Goal: Navigation & Orientation: Find specific page/section

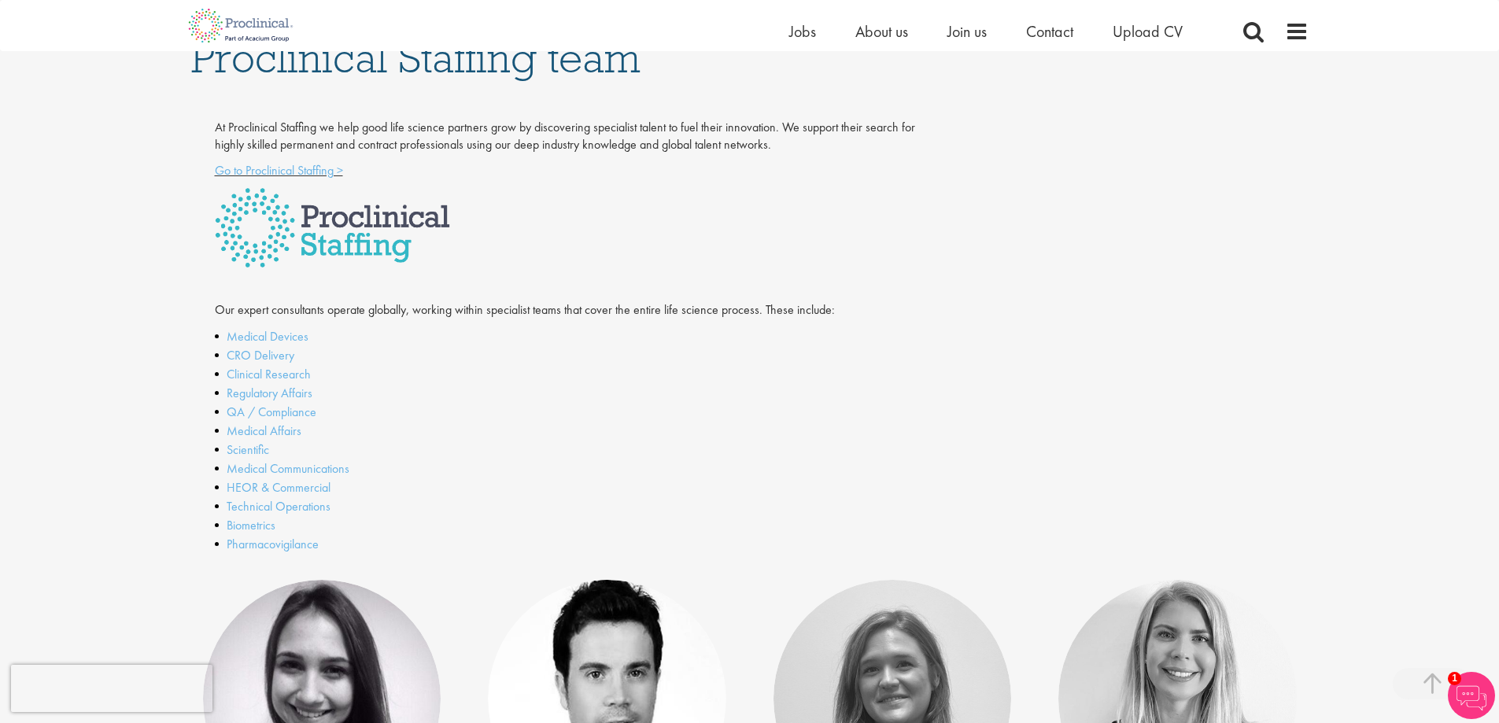
scroll to position [266, 0]
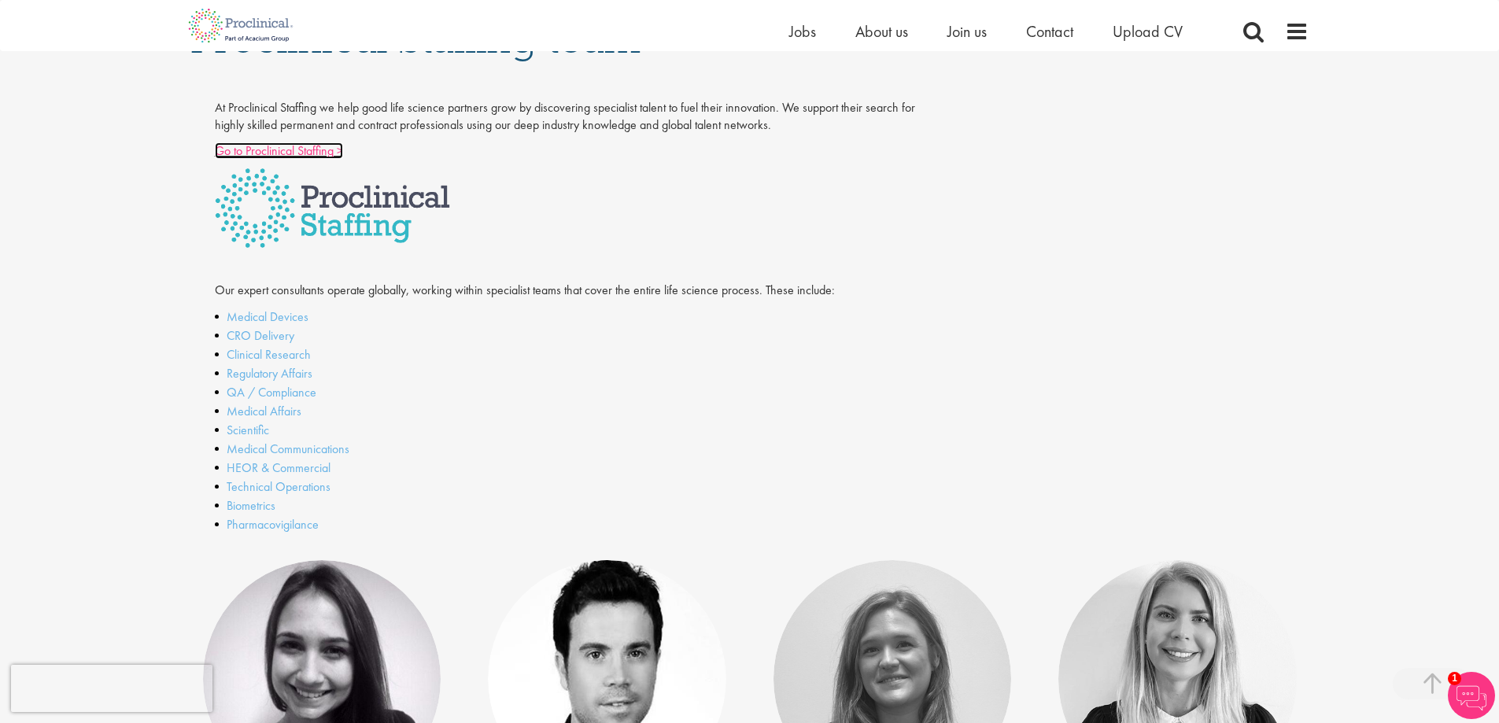
click at [289, 152] on link "Go to Proclinical Staffing >" at bounding box center [279, 150] width 128 height 17
click at [265, 333] on link "CRO Delivery" at bounding box center [261, 335] width 68 height 17
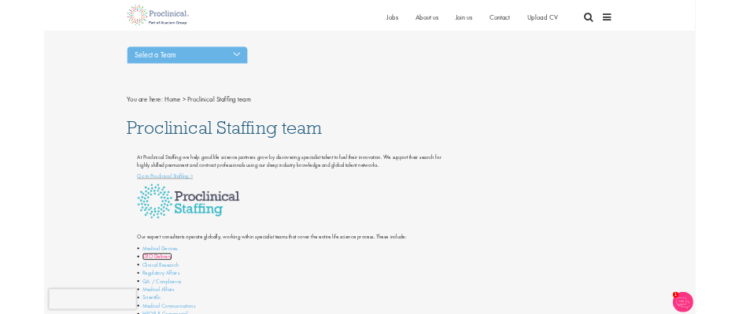
scroll to position [0, 0]
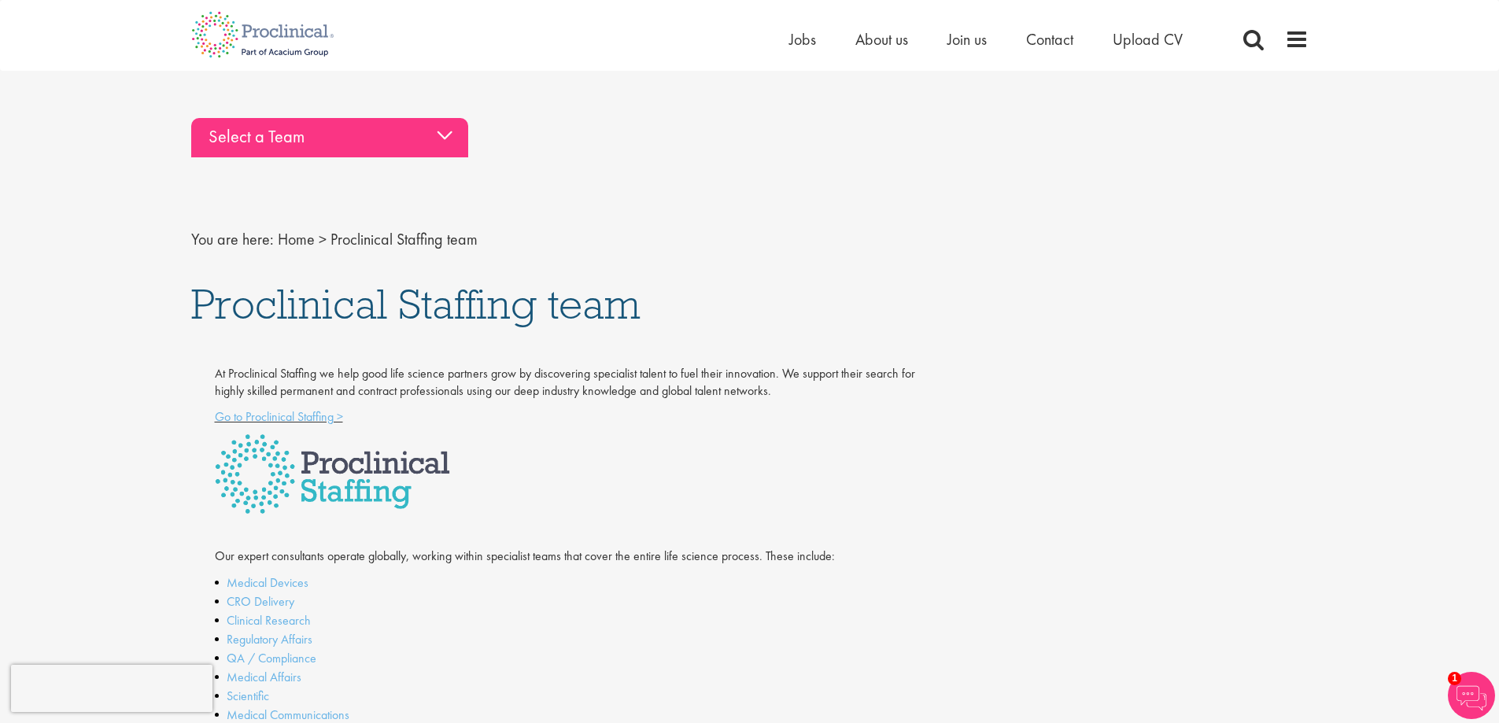
click at [364, 150] on div "Select a Team" at bounding box center [329, 137] width 277 height 39
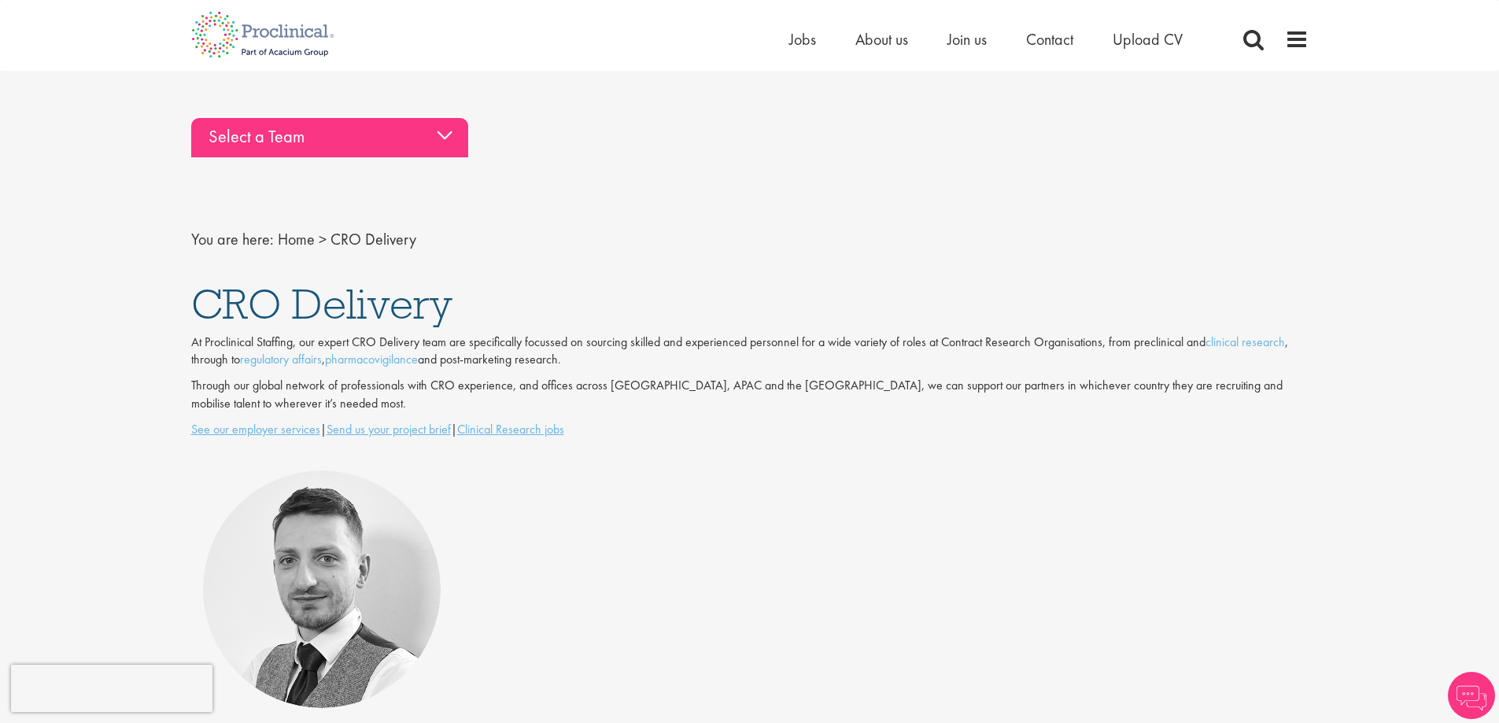
click at [399, 141] on div "Select a Team" at bounding box center [329, 137] width 277 height 39
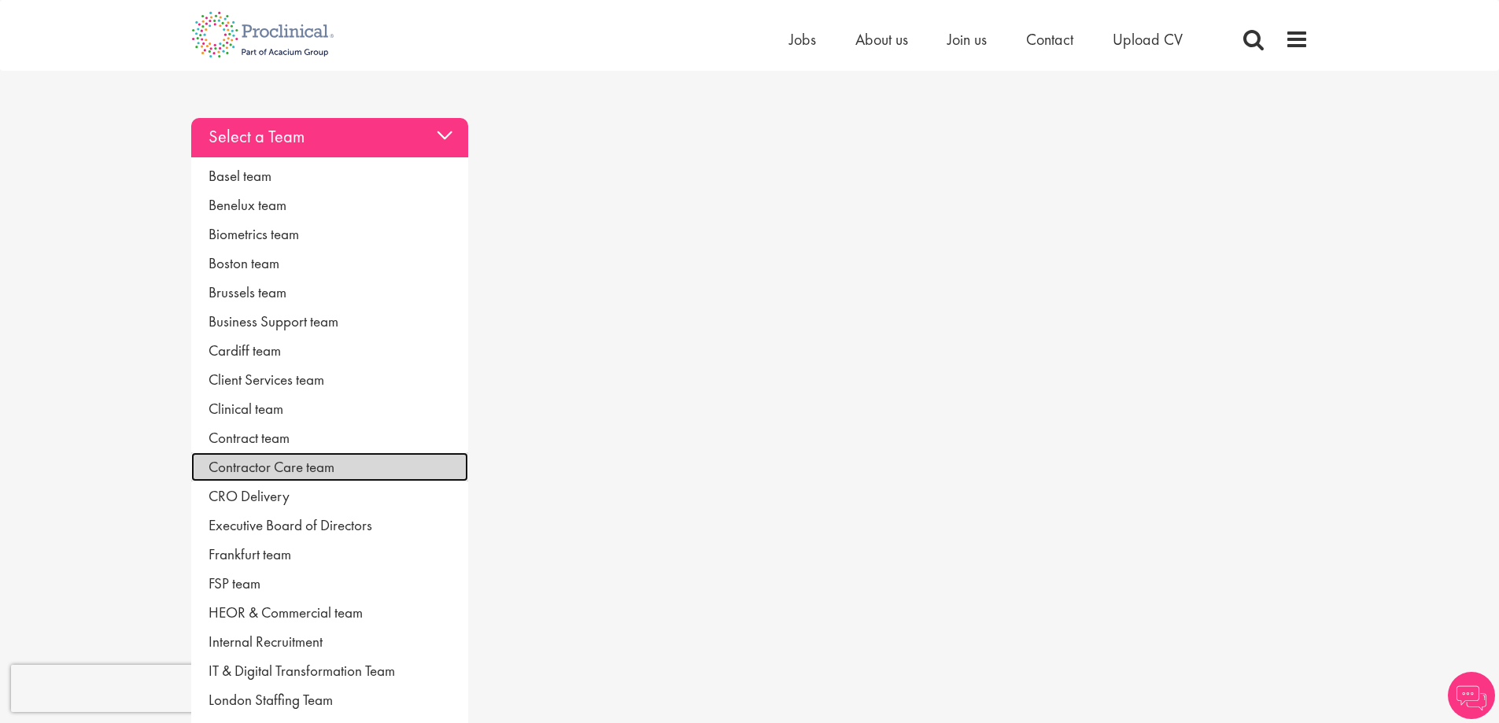
click at [334, 461] on link "Contractor Care team" at bounding box center [329, 466] width 277 height 29
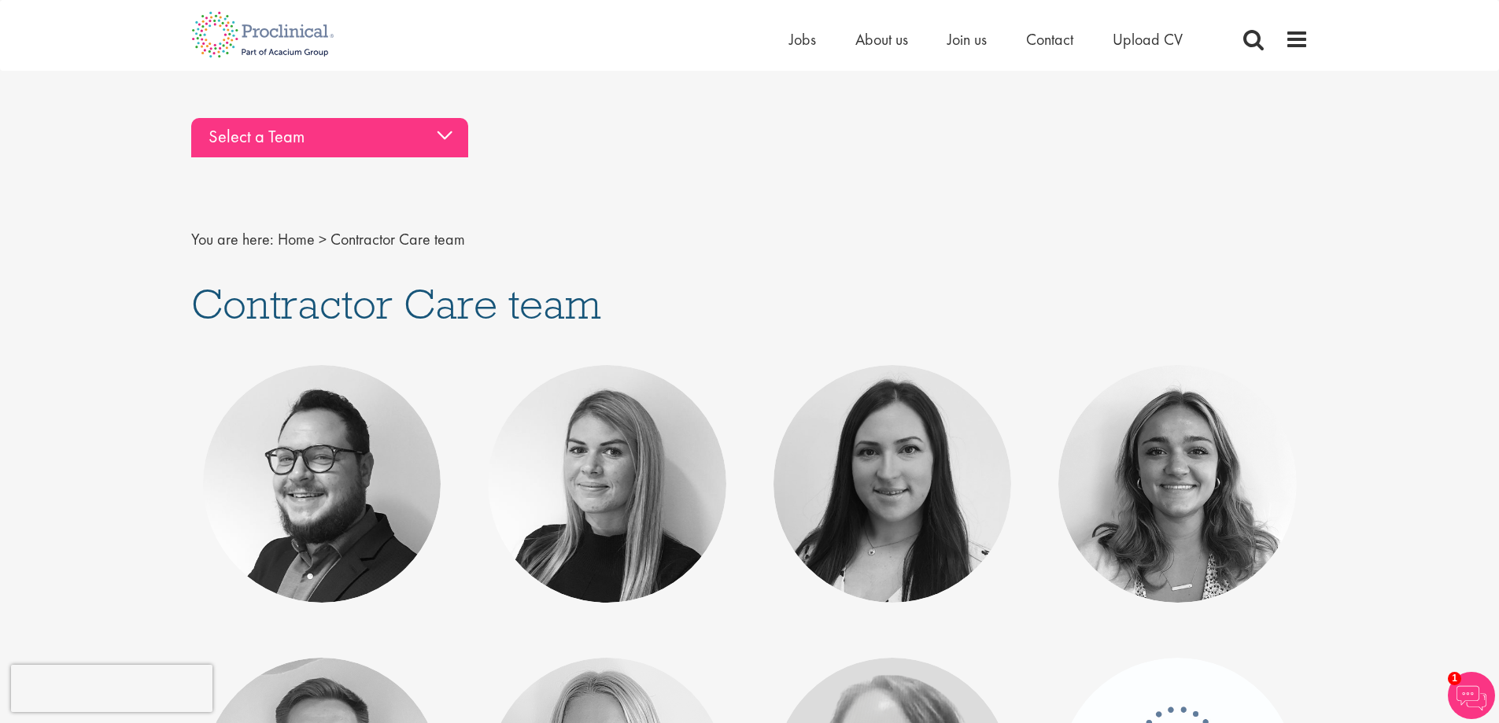
click at [397, 145] on div "Select a Team" at bounding box center [329, 137] width 277 height 39
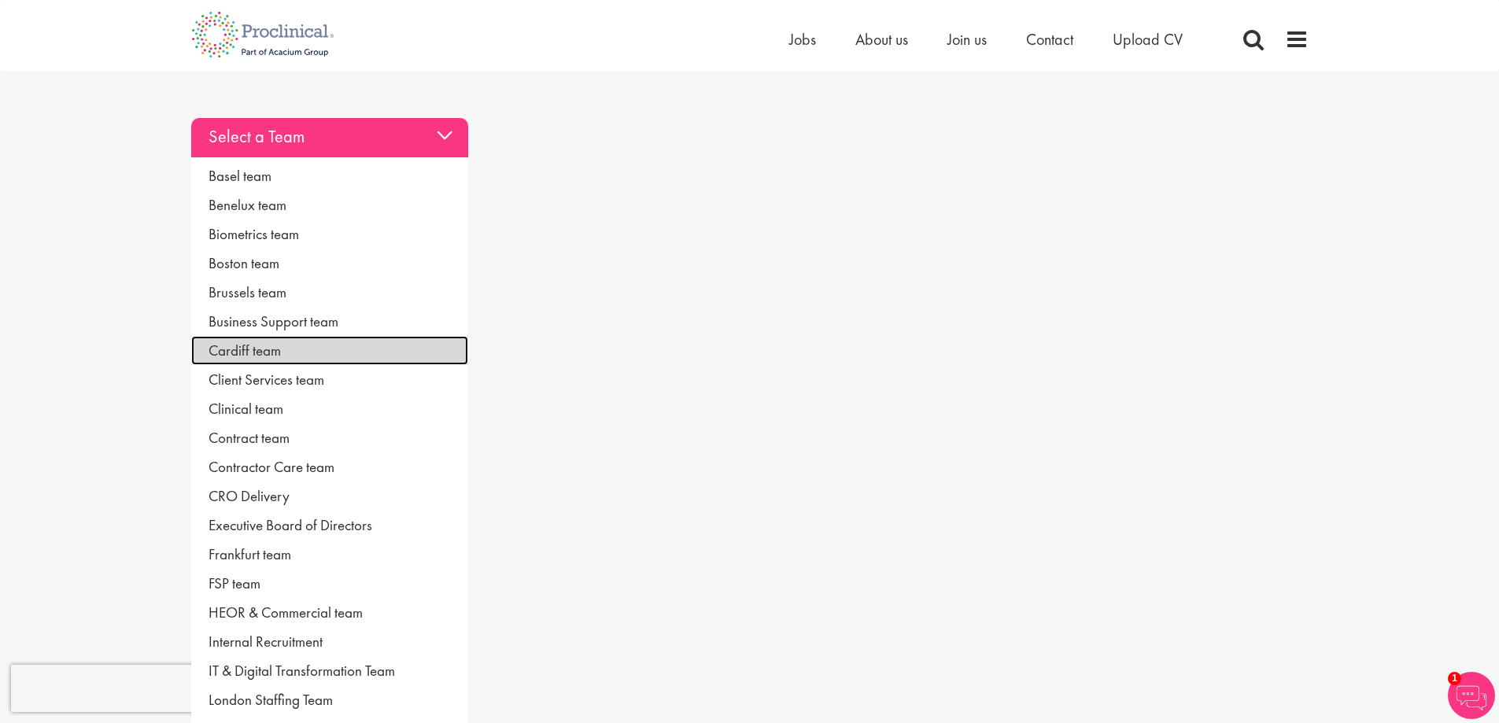
click at [292, 351] on link "Cardiff team" at bounding box center [329, 350] width 277 height 29
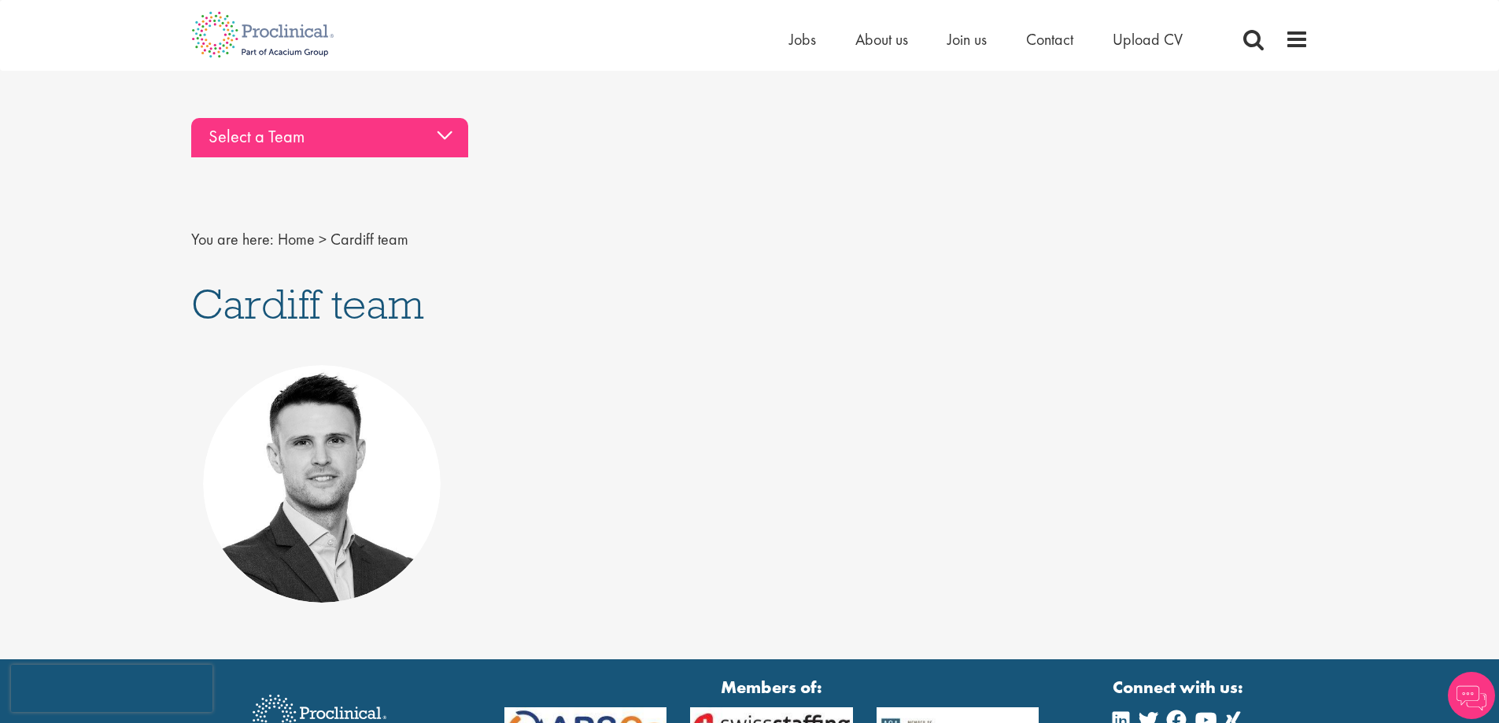
click at [352, 146] on div "Select a Team" at bounding box center [329, 137] width 277 height 39
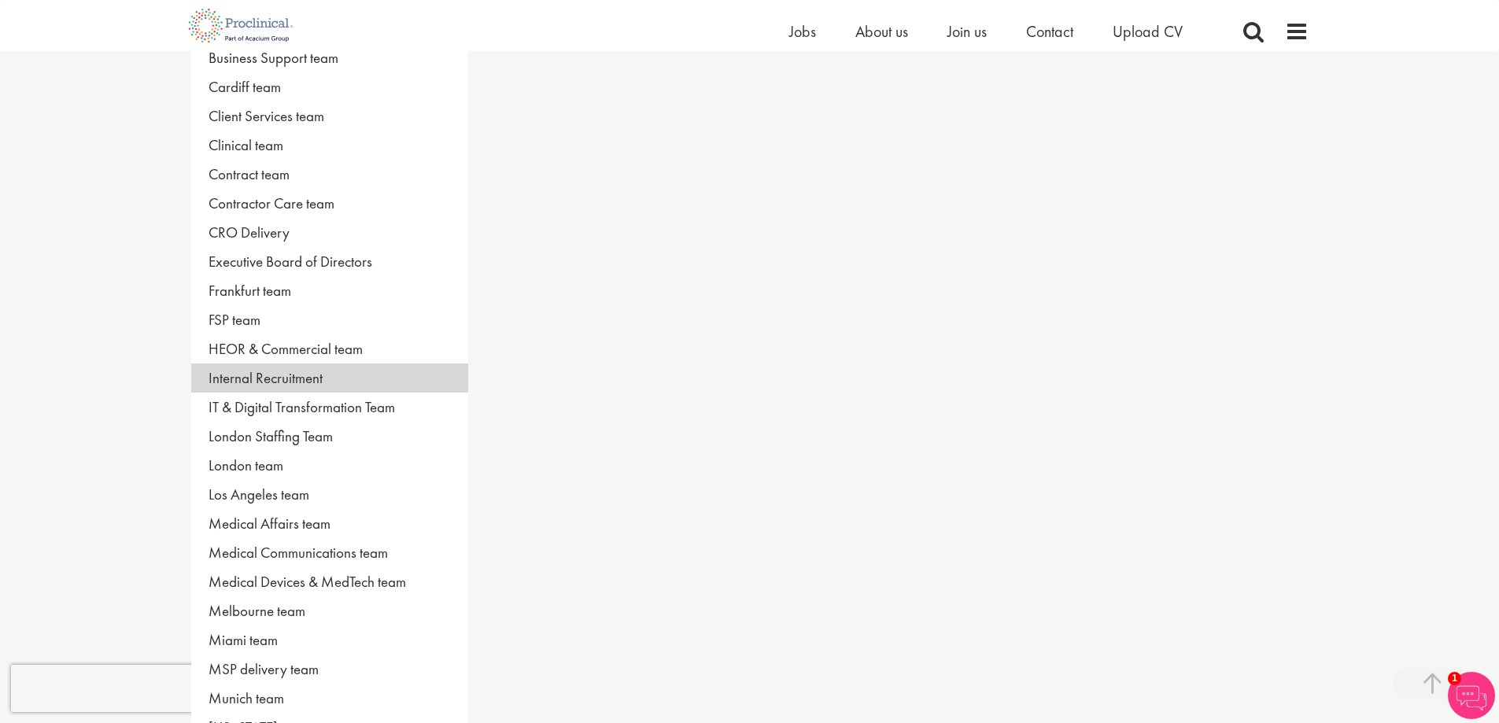
scroll to position [236, 0]
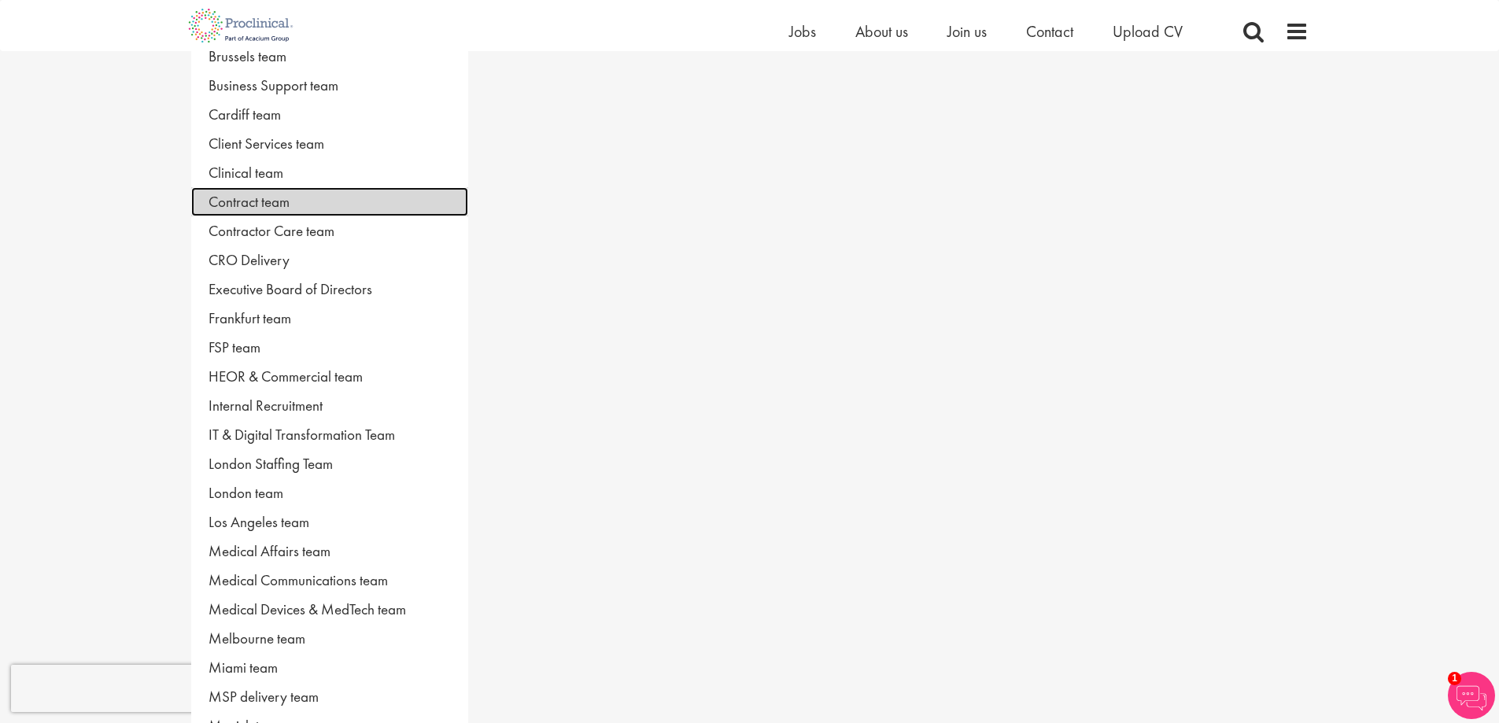
click at [364, 207] on link "Contract team" at bounding box center [329, 201] width 277 height 29
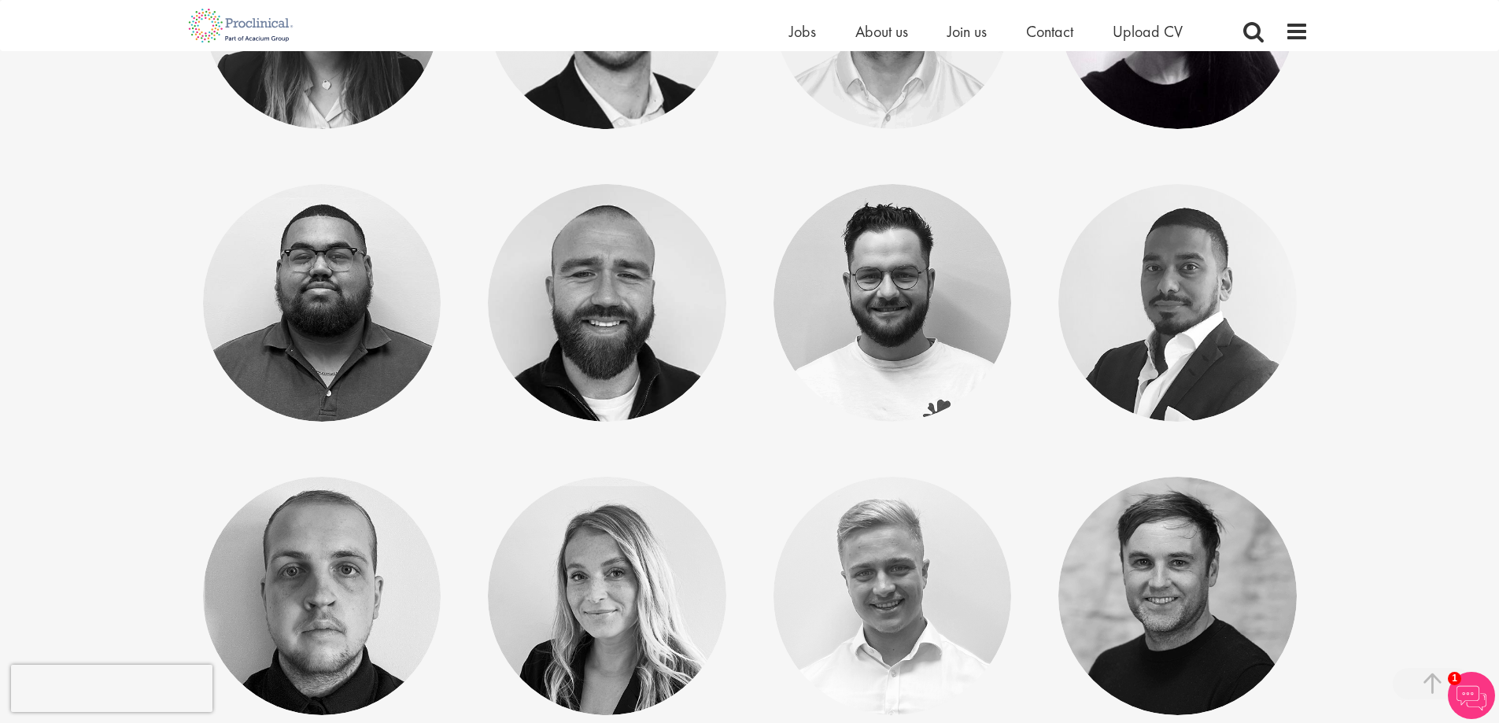
scroll to position [1023, 0]
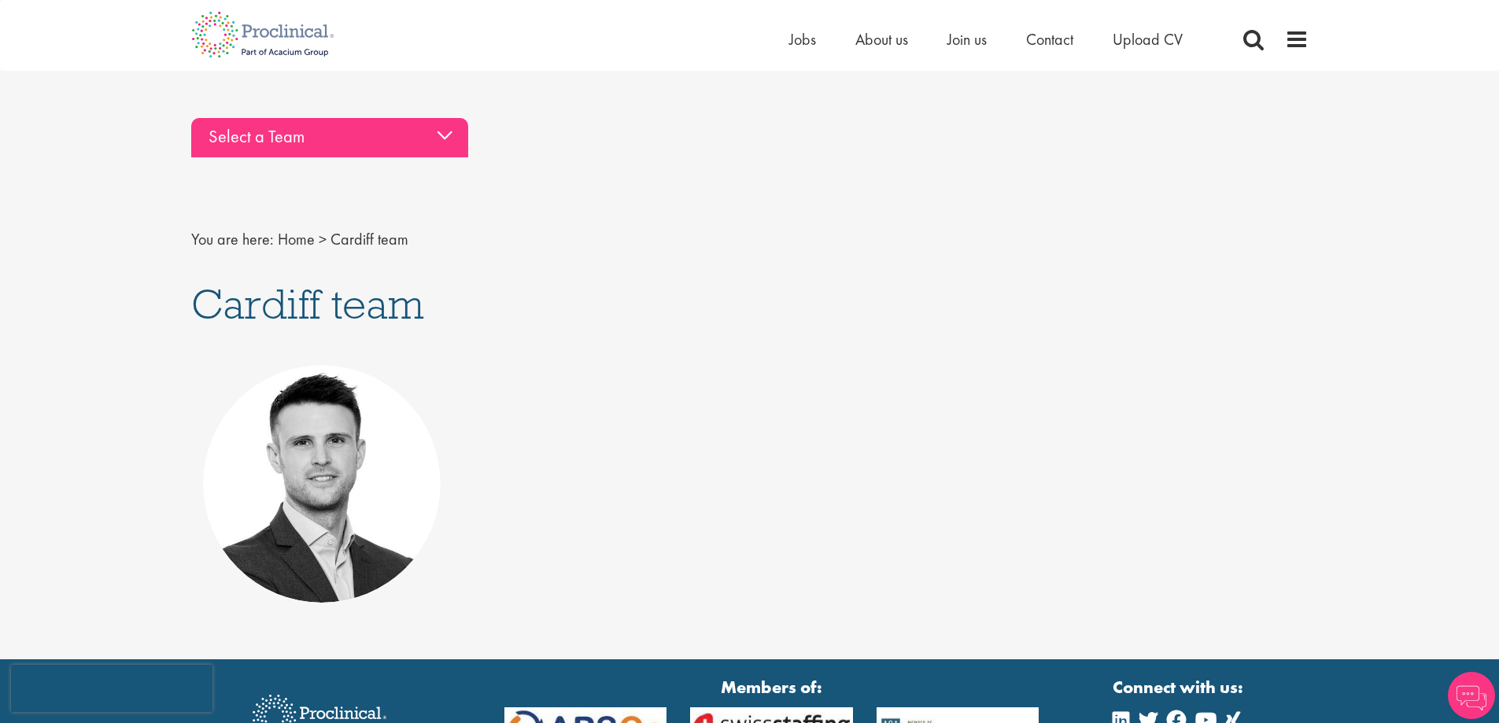
click at [329, 138] on div "Select a Team" at bounding box center [329, 137] width 277 height 39
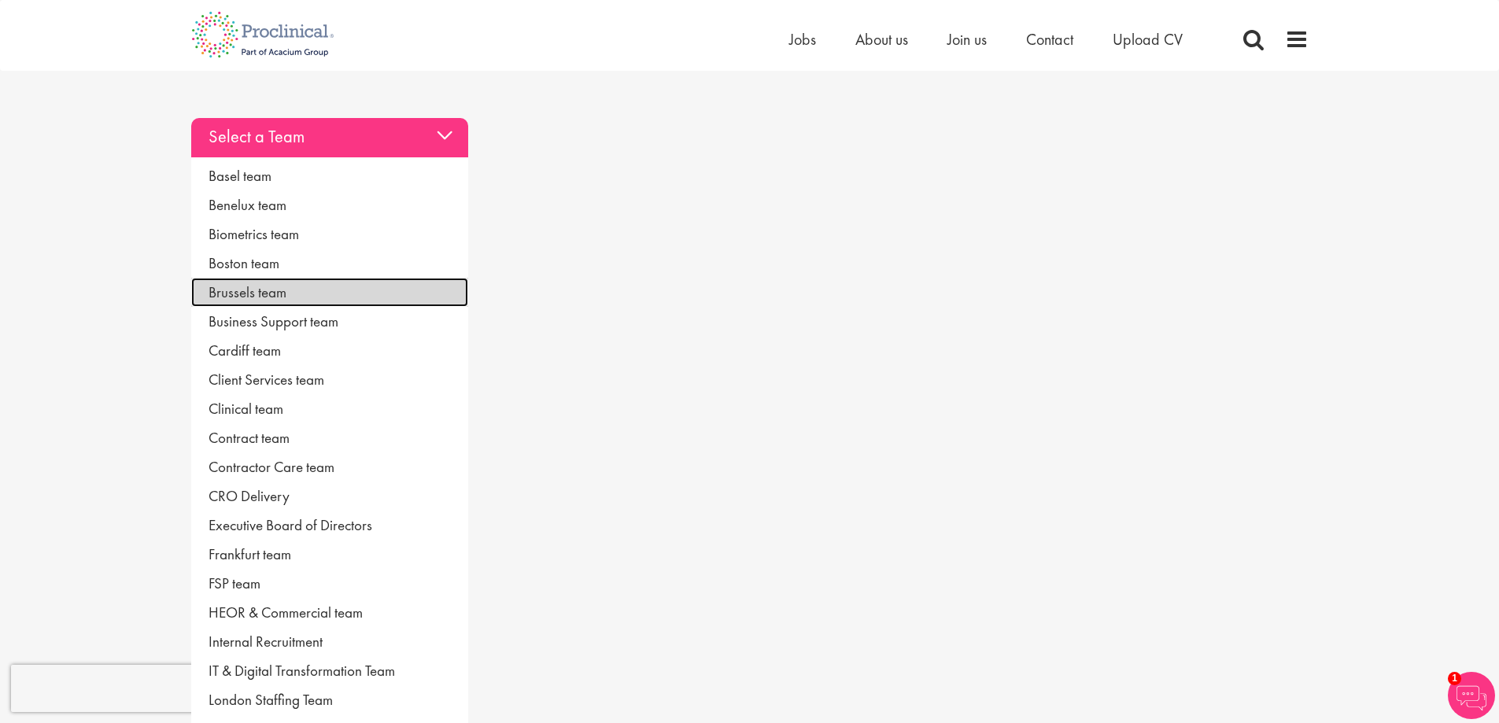
click at [257, 289] on link "Brussels team" at bounding box center [329, 292] width 277 height 29
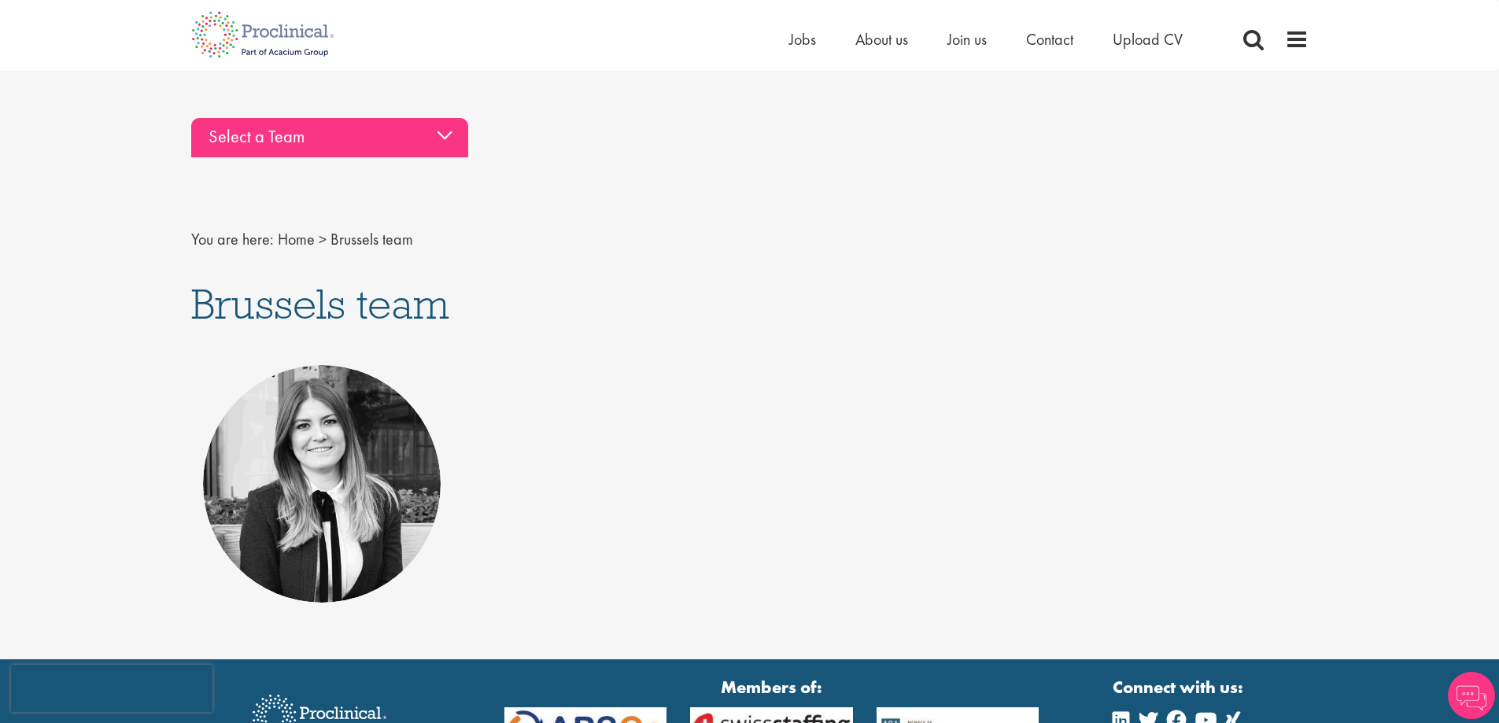
click at [390, 122] on div "Select a Team" at bounding box center [329, 137] width 277 height 39
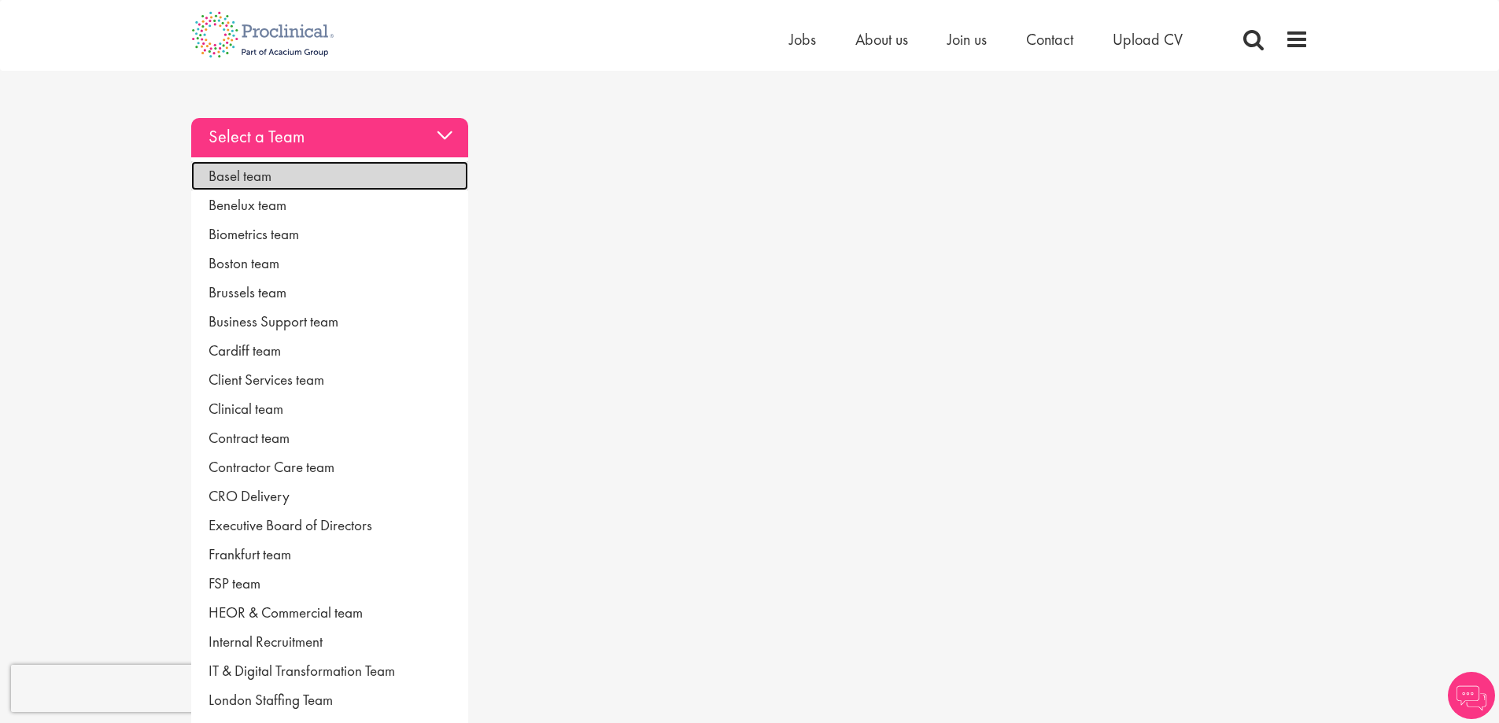
click at [307, 183] on link "Basel team" at bounding box center [329, 175] width 277 height 29
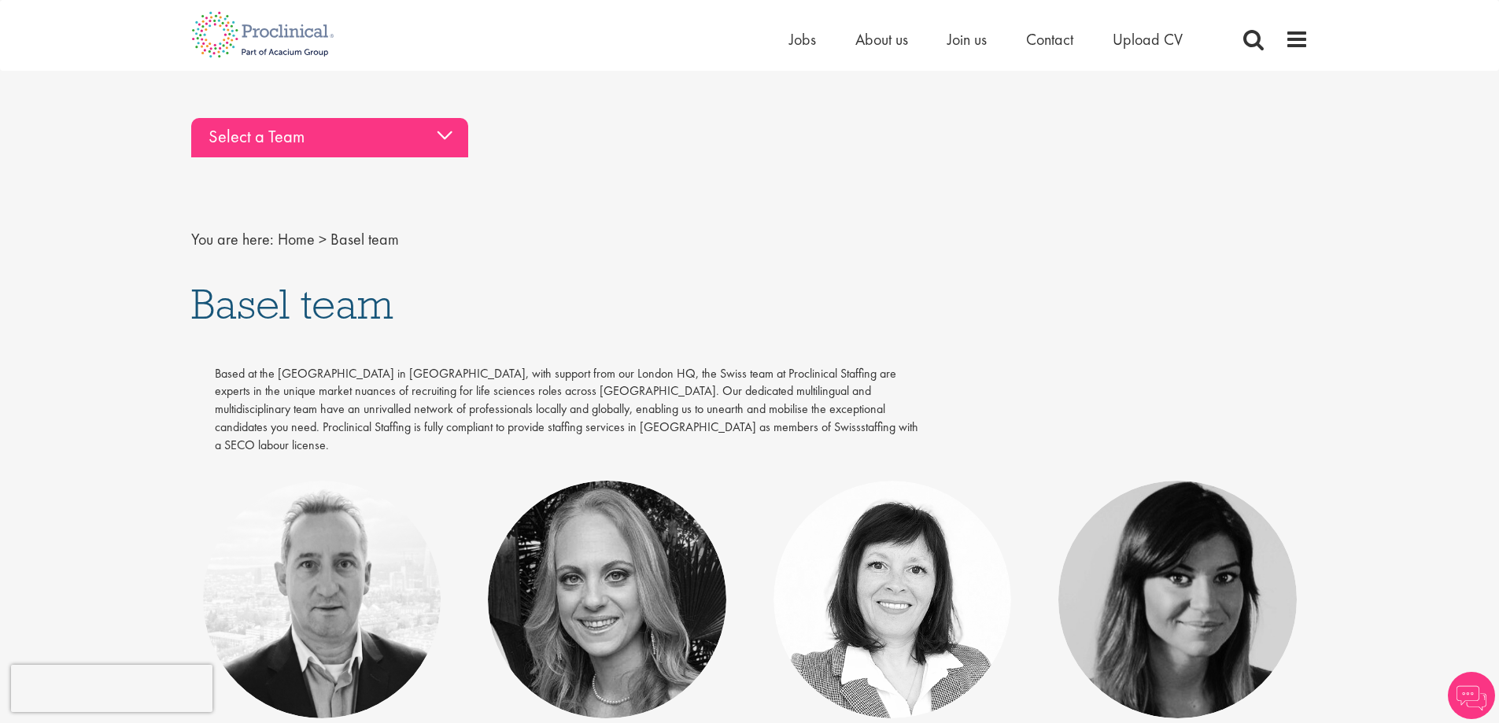
click at [309, 144] on div "Select a Team" at bounding box center [329, 137] width 277 height 39
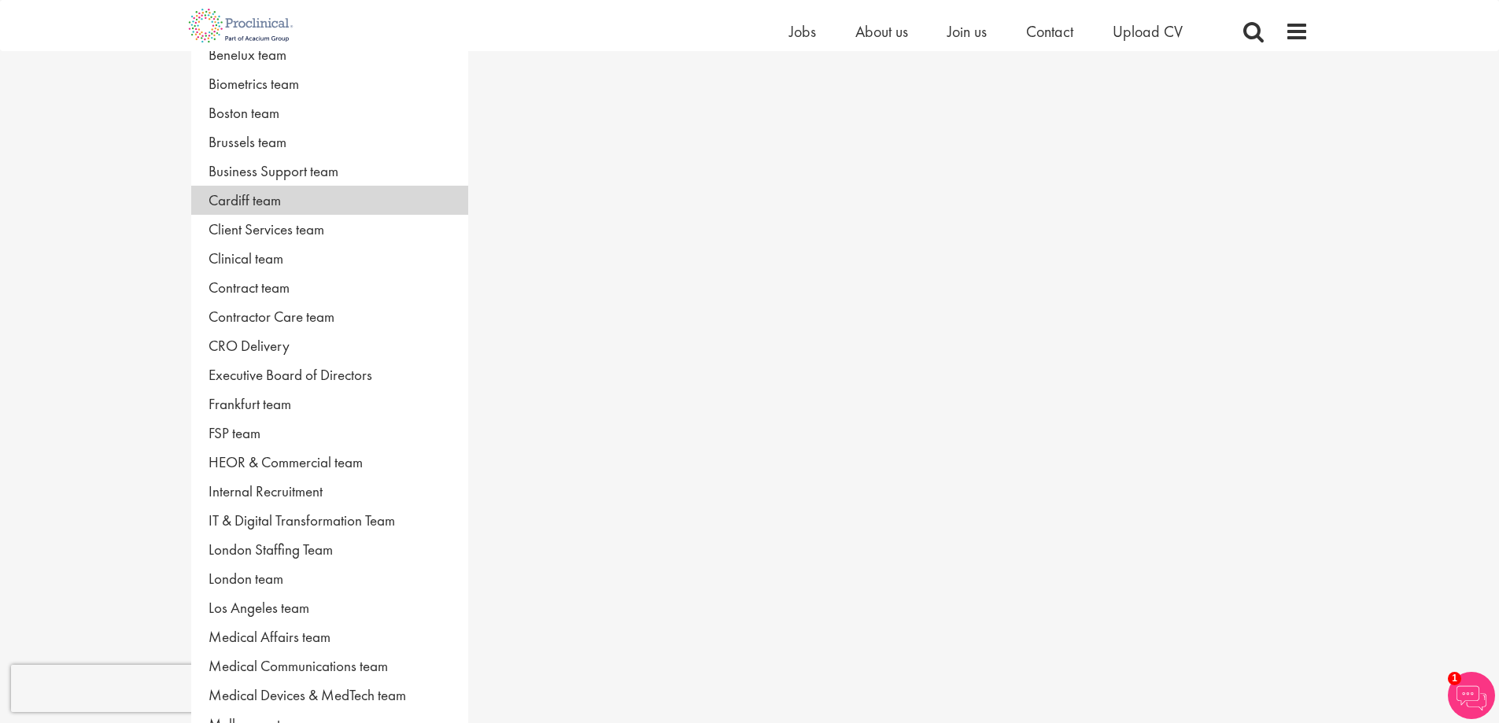
scroll to position [157, 0]
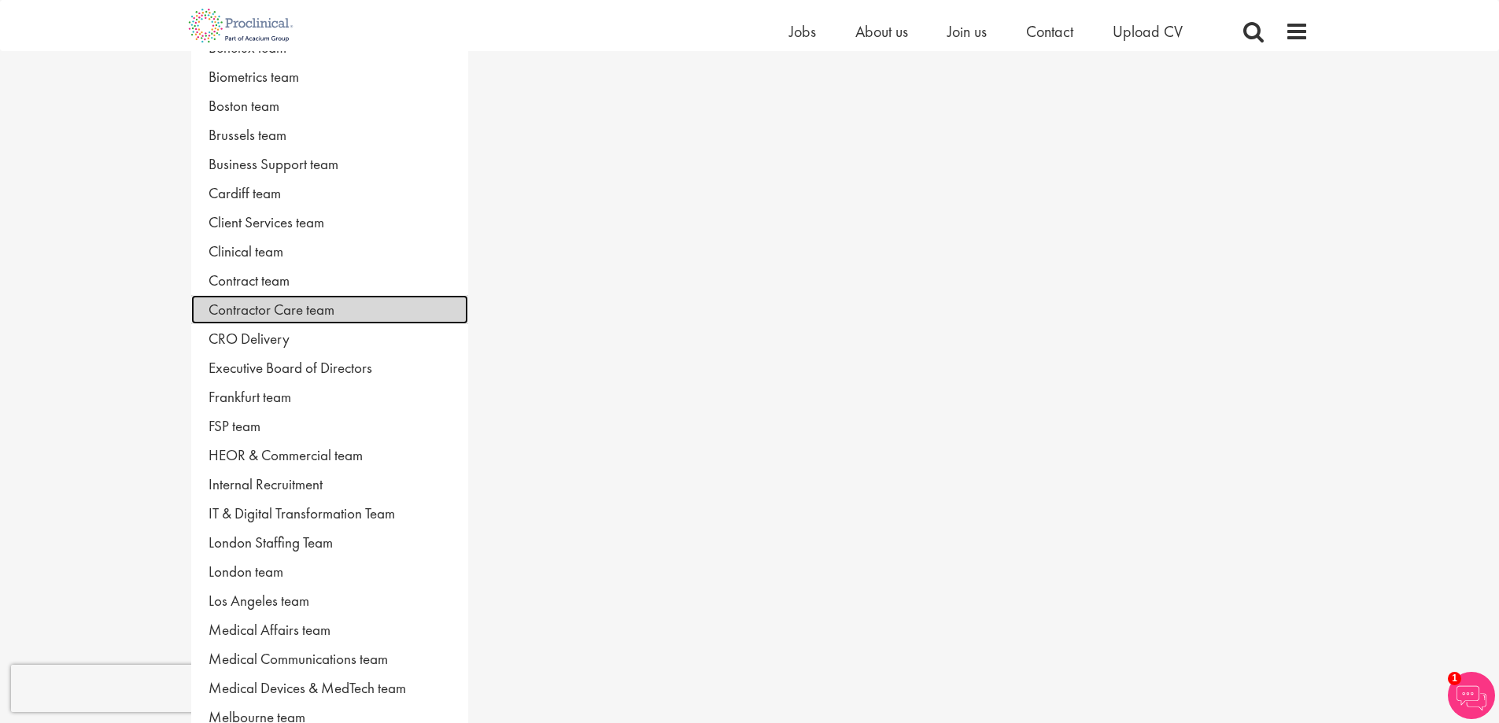
click at [317, 308] on link "Contractor Care team" at bounding box center [329, 309] width 277 height 29
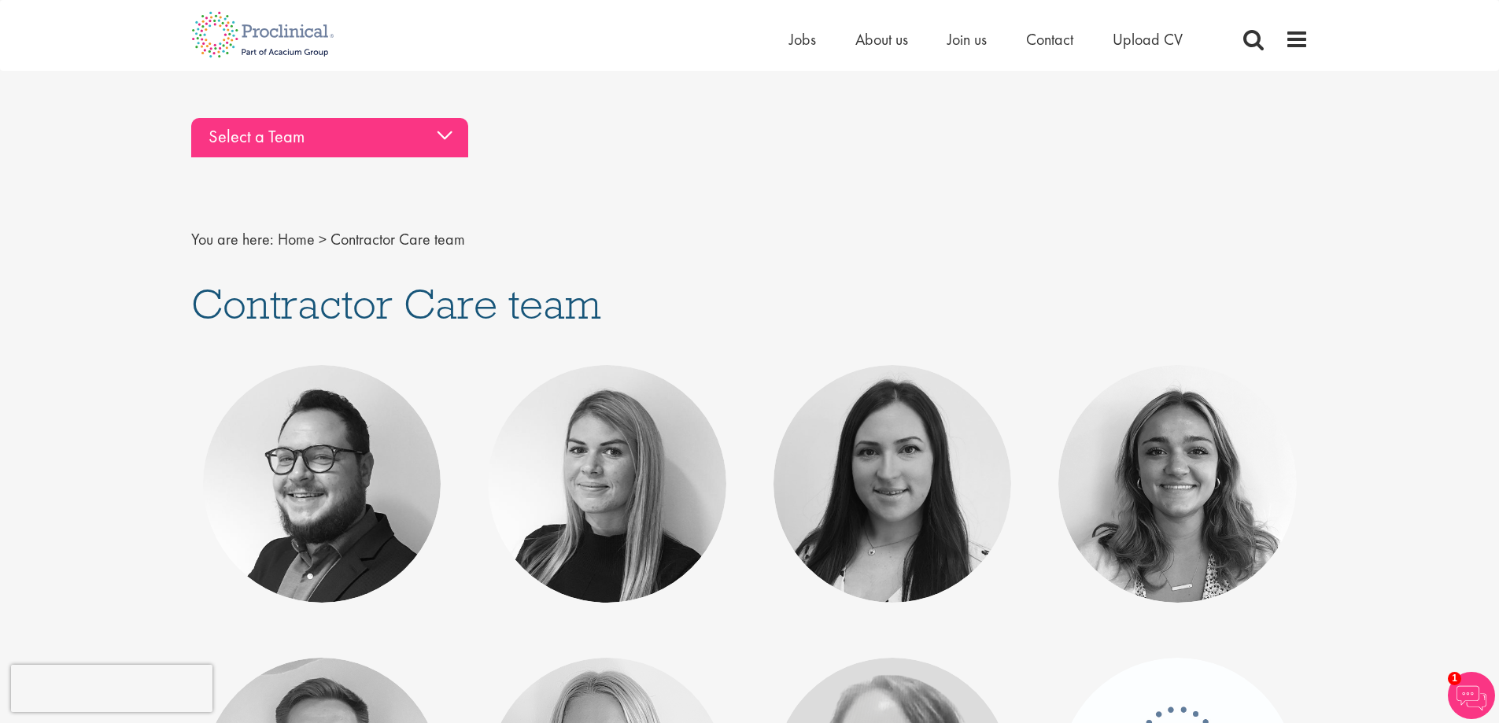
click at [338, 137] on div "Select a Team" at bounding box center [329, 137] width 277 height 39
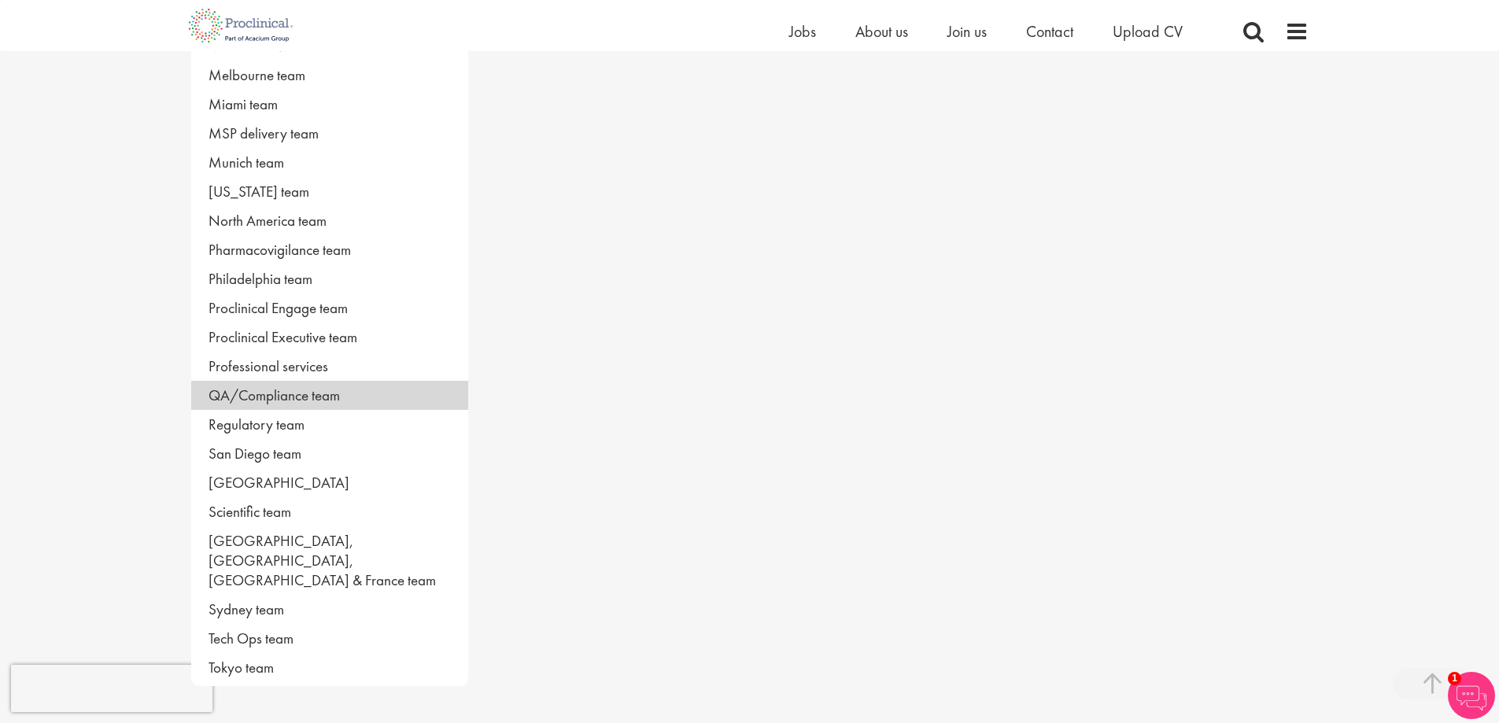
scroll to position [944, 0]
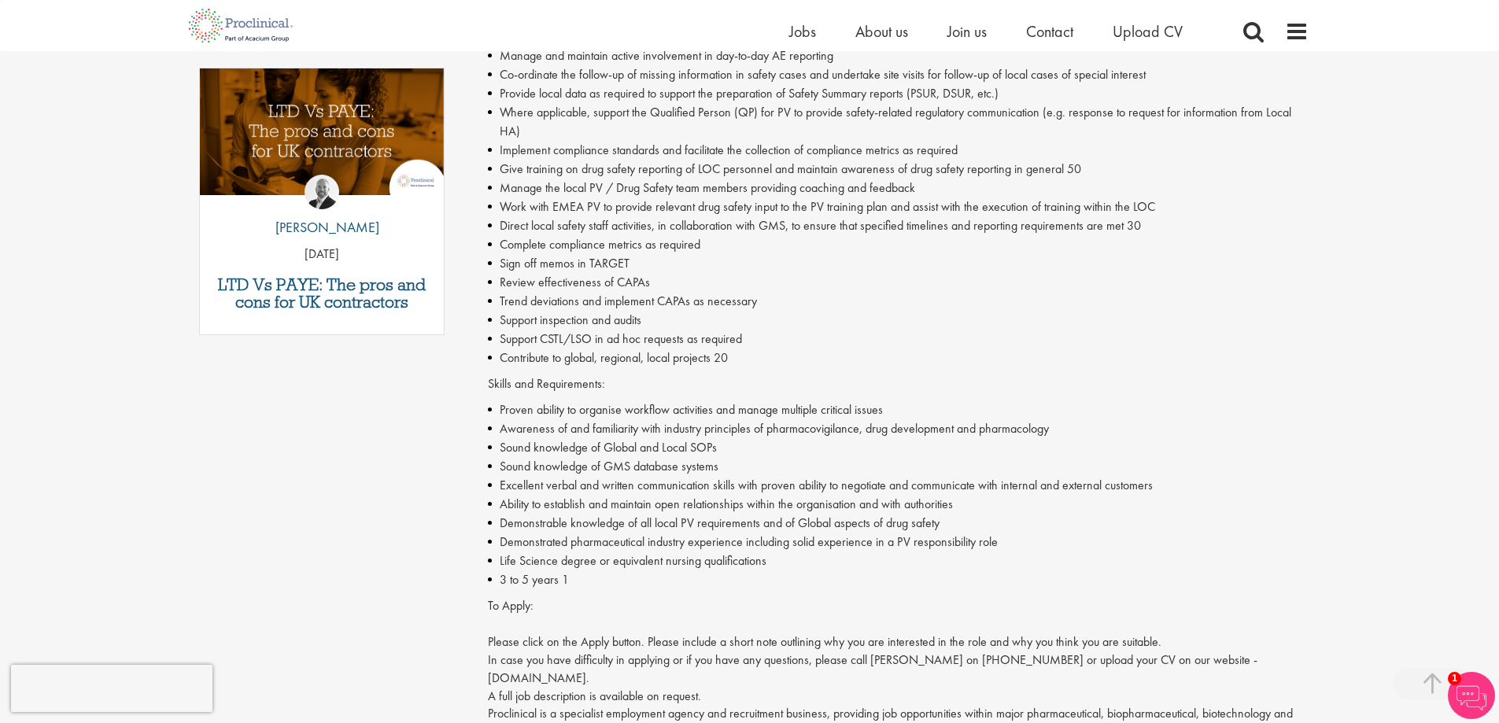
scroll to position [708, 0]
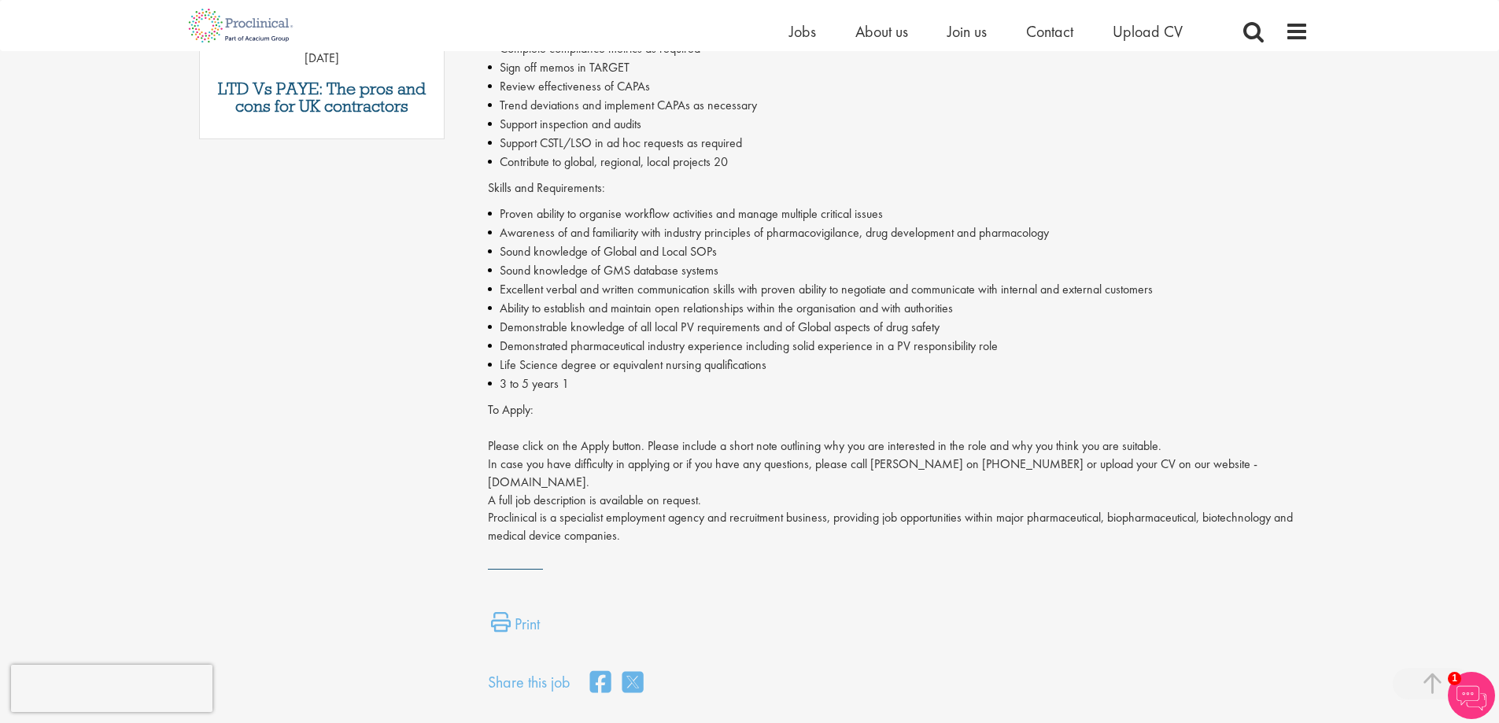
drag, startPoint x: 781, startPoint y: 286, endPoint x: 787, endPoint y: 294, distance: 10.3
